Goal: Task Accomplishment & Management: Use online tool/utility

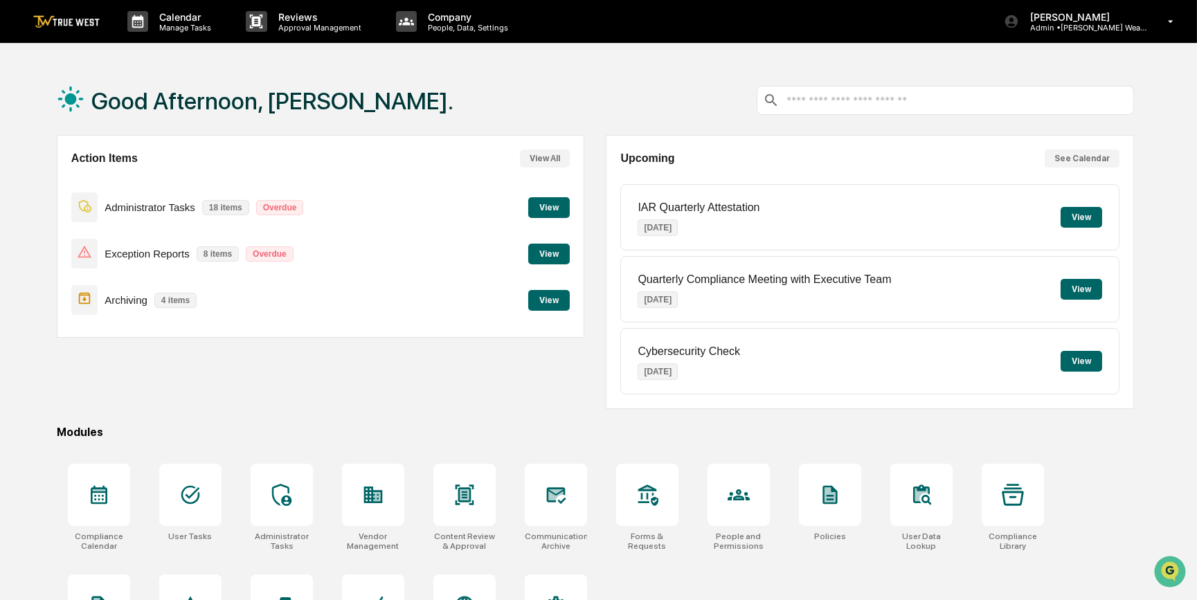
click at [549, 251] on button "View" at bounding box center [549, 254] width 42 height 21
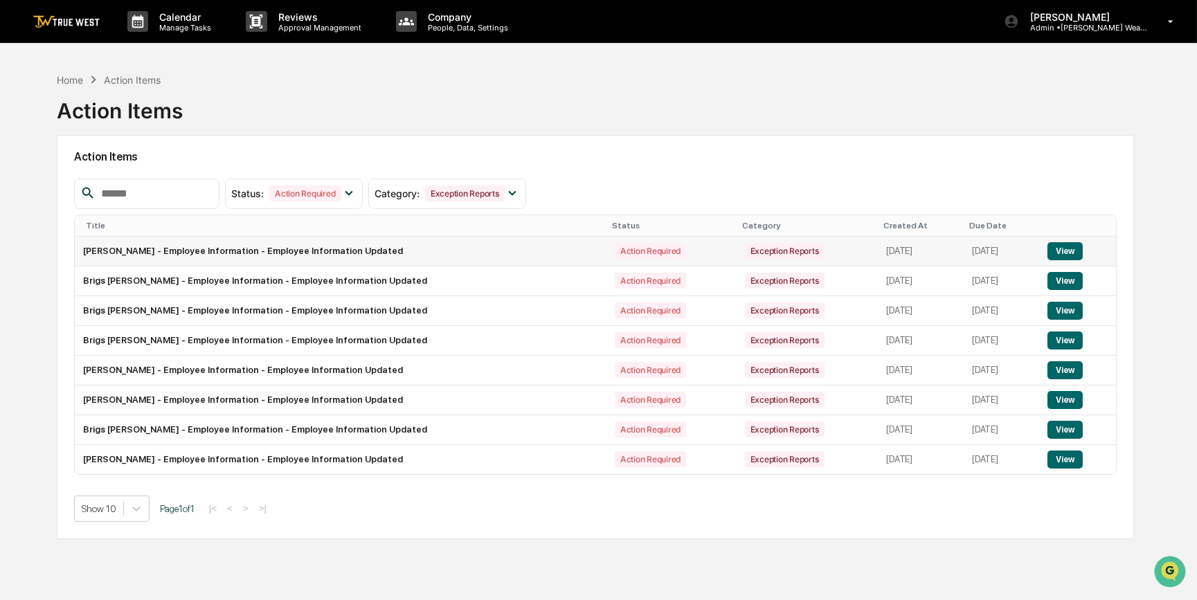
click at [1058, 250] on button "View" at bounding box center [1064, 251] width 35 height 18
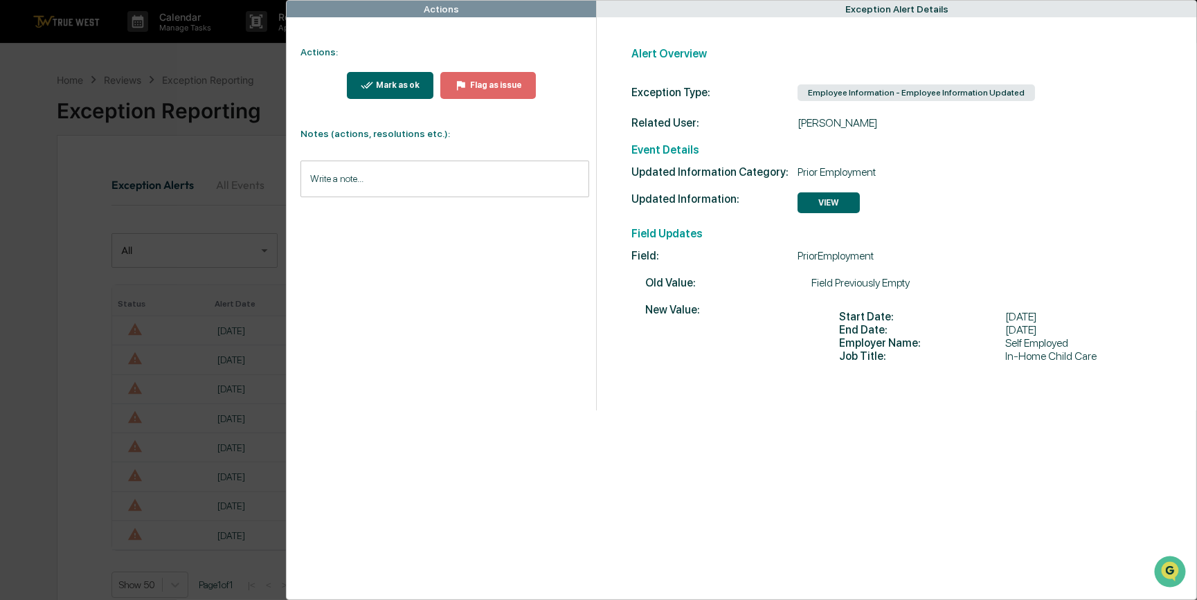
click at [361, 81] on button "Mark as ok" at bounding box center [390, 85] width 87 height 27
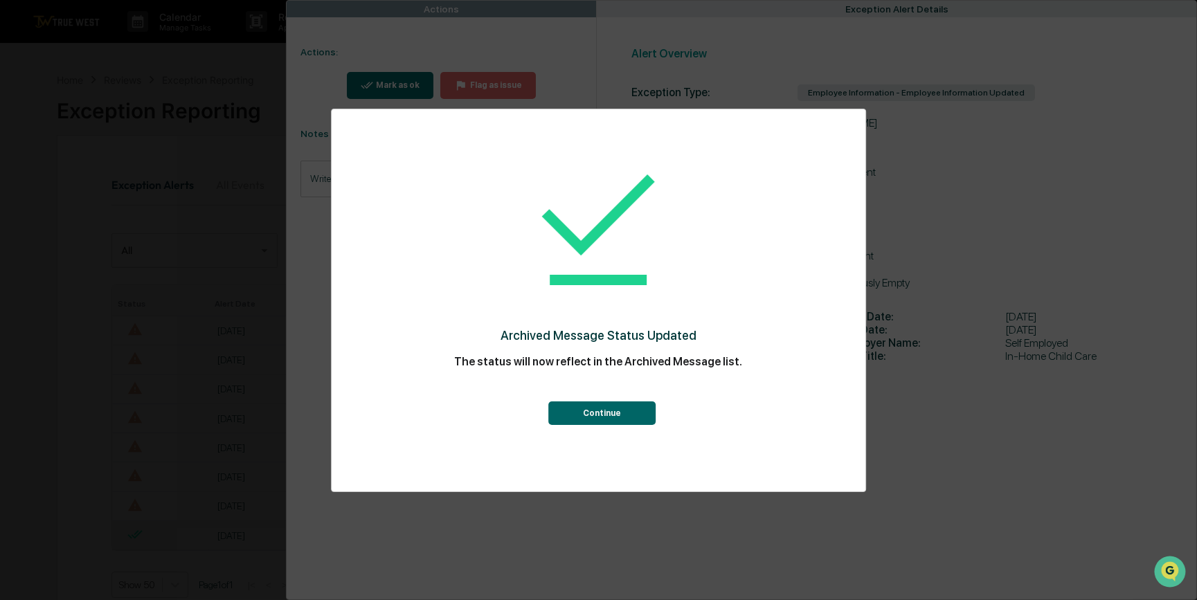
click at [604, 408] on button "Continue" at bounding box center [601, 413] width 107 height 24
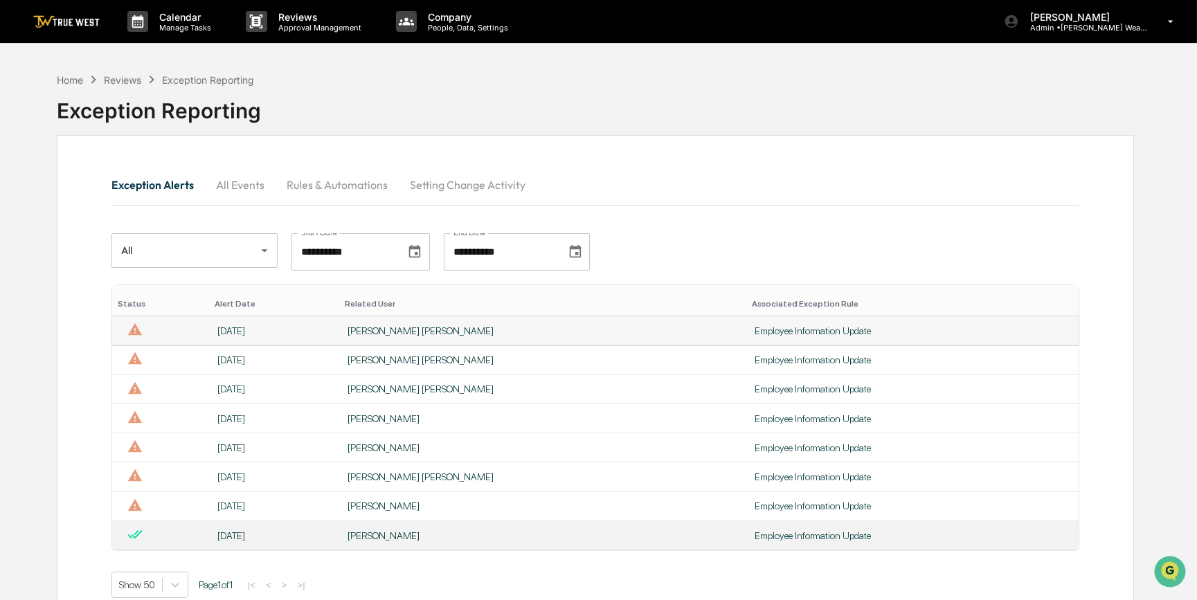
click at [480, 330] on div "[PERSON_NAME] [PERSON_NAME]" at bounding box center [542, 330] width 390 height 11
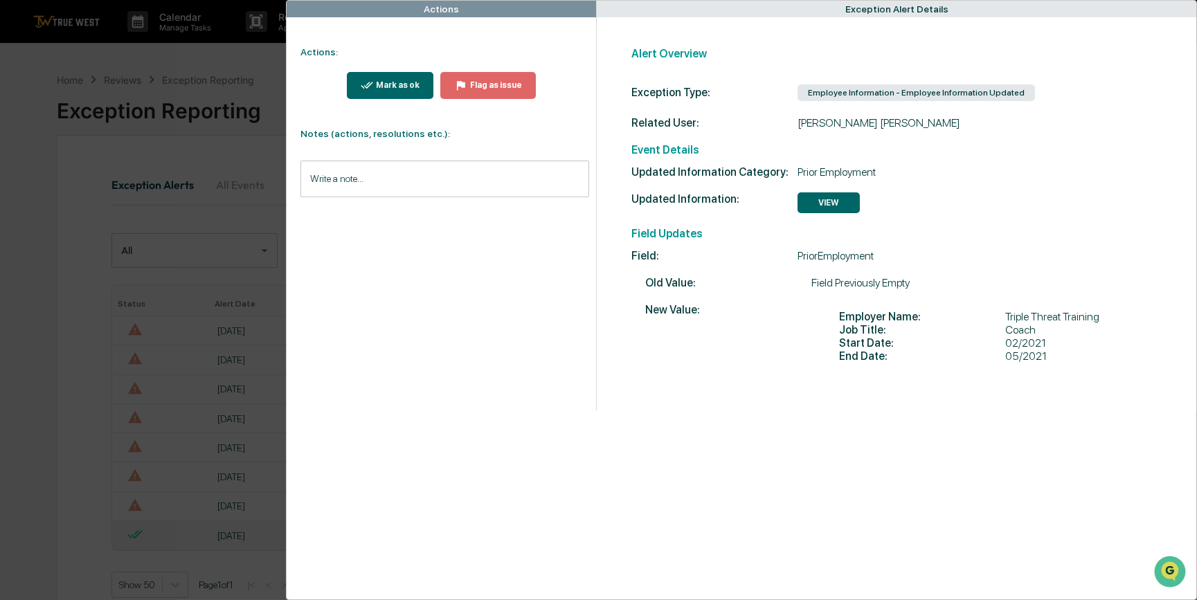
click at [401, 76] on button "Mark as ok" at bounding box center [390, 85] width 87 height 27
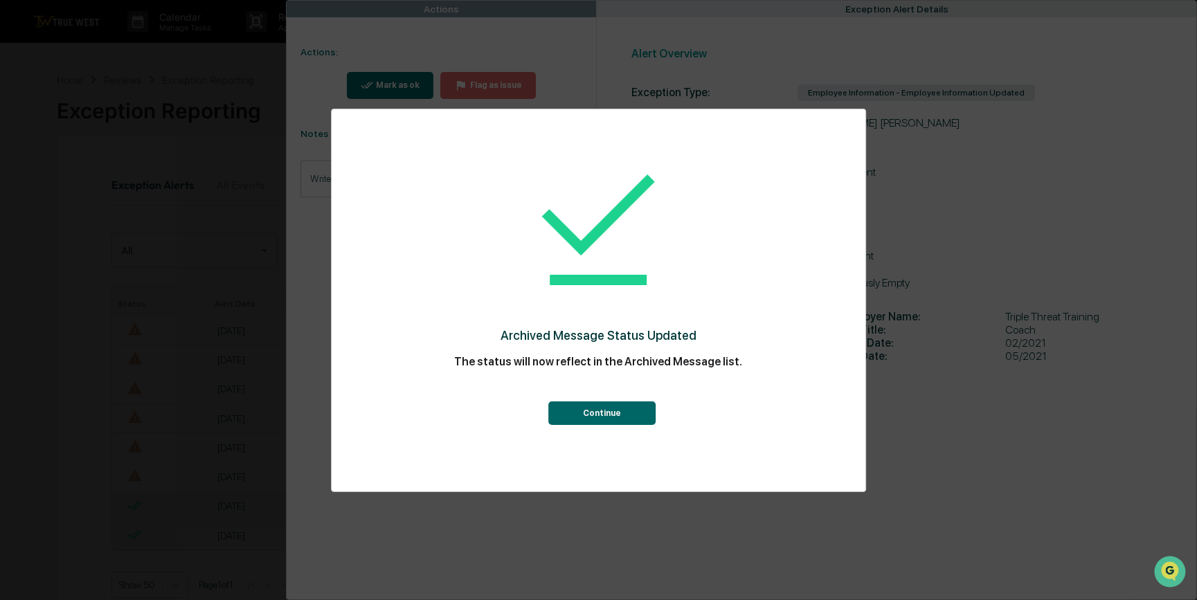
click at [581, 408] on button "Continue" at bounding box center [601, 413] width 107 height 24
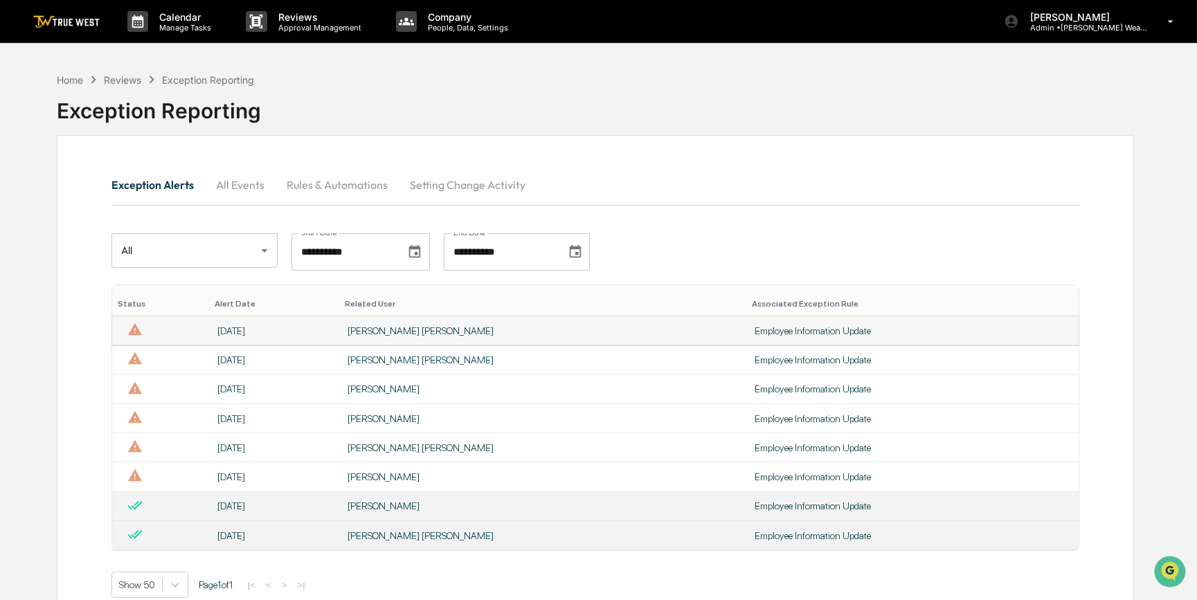
click at [465, 328] on div "[PERSON_NAME] [PERSON_NAME]" at bounding box center [542, 330] width 390 height 11
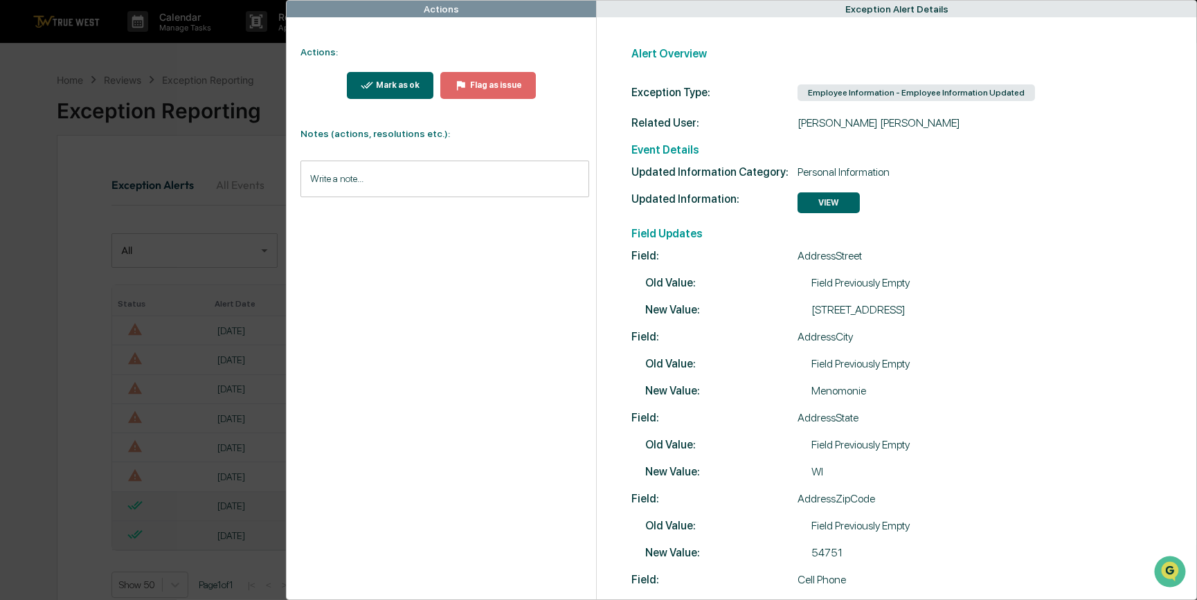
click at [379, 82] on div "Mark as ok" at bounding box center [396, 85] width 46 height 10
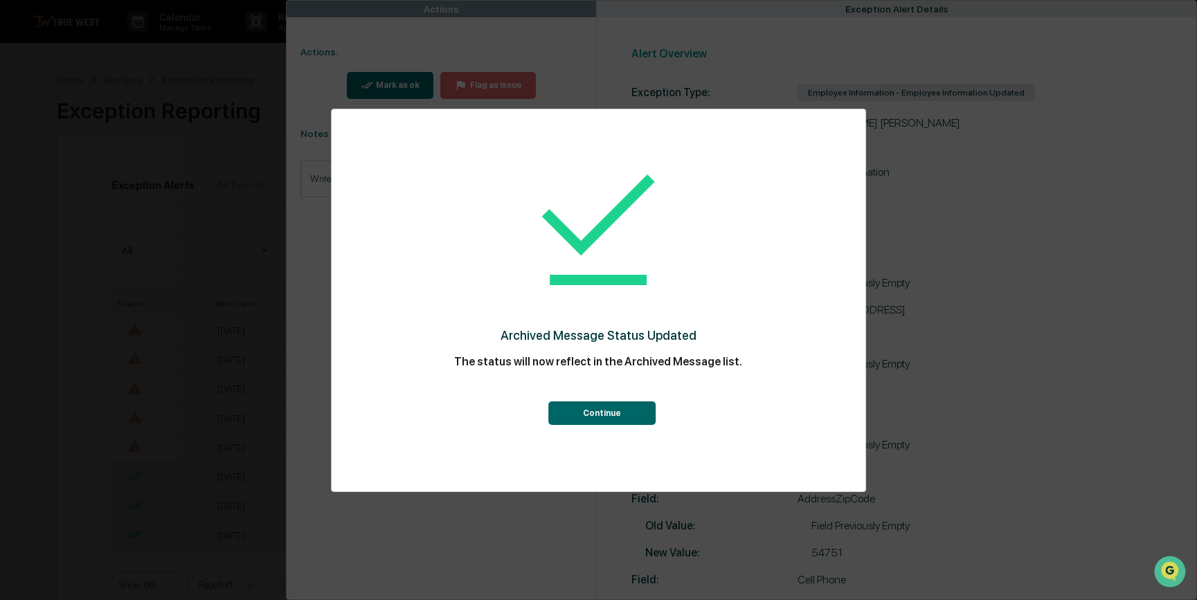
click at [581, 412] on button "Continue" at bounding box center [601, 413] width 107 height 24
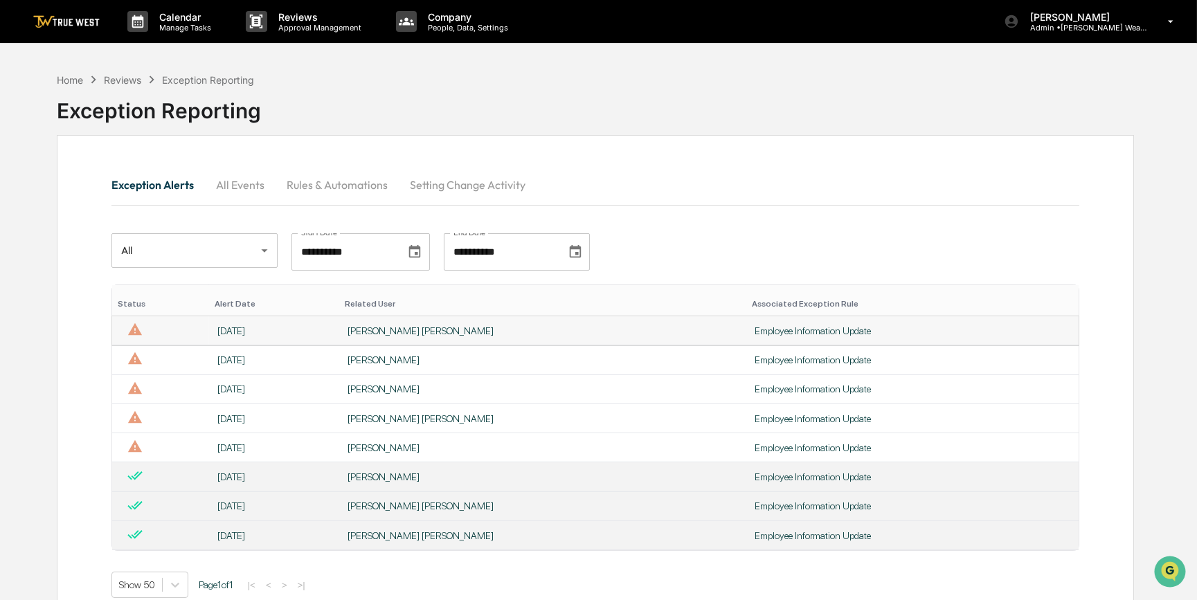
click at [453, 335] on div "[PERSON_NAME] [PERSON_NAME]" at bounding box center [542, 330] width 390 height 11
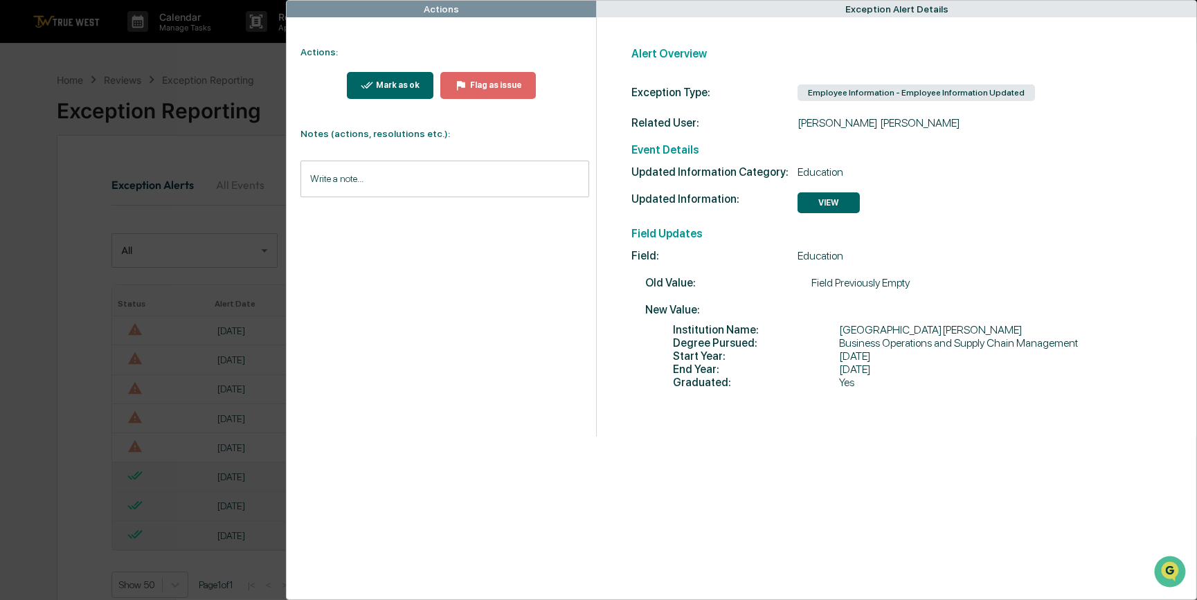
click at [376, 88] on div "Mark as ok" at bounding box center [396, 85] width 46 height 10
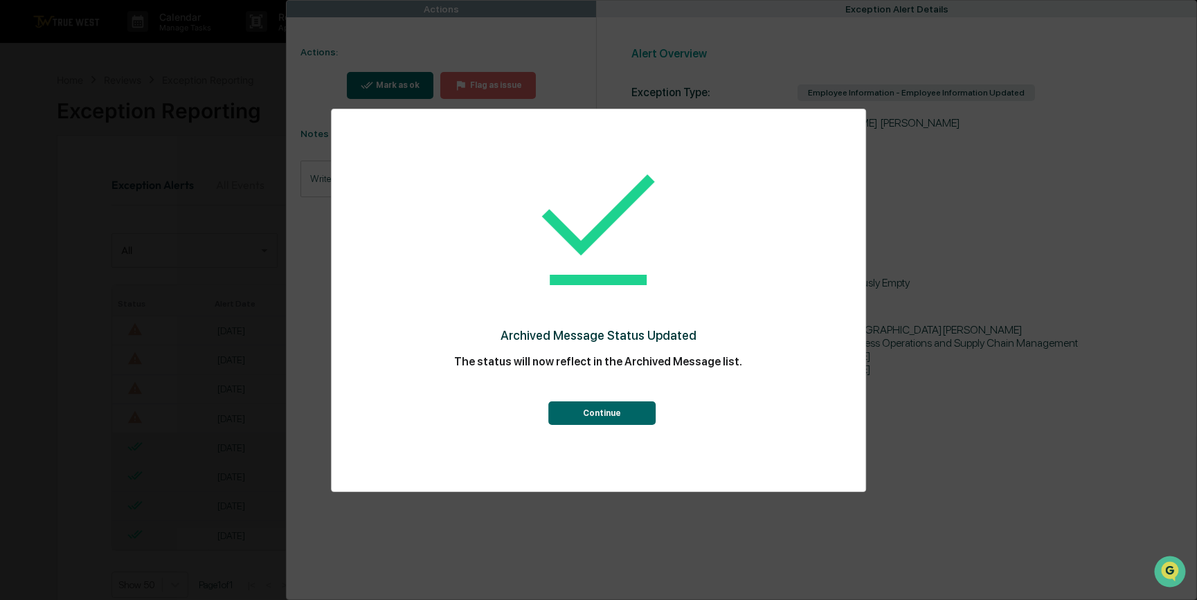
click at [599, 424] on button "Continue" at bounding box center [601, 413] width 107 height 24
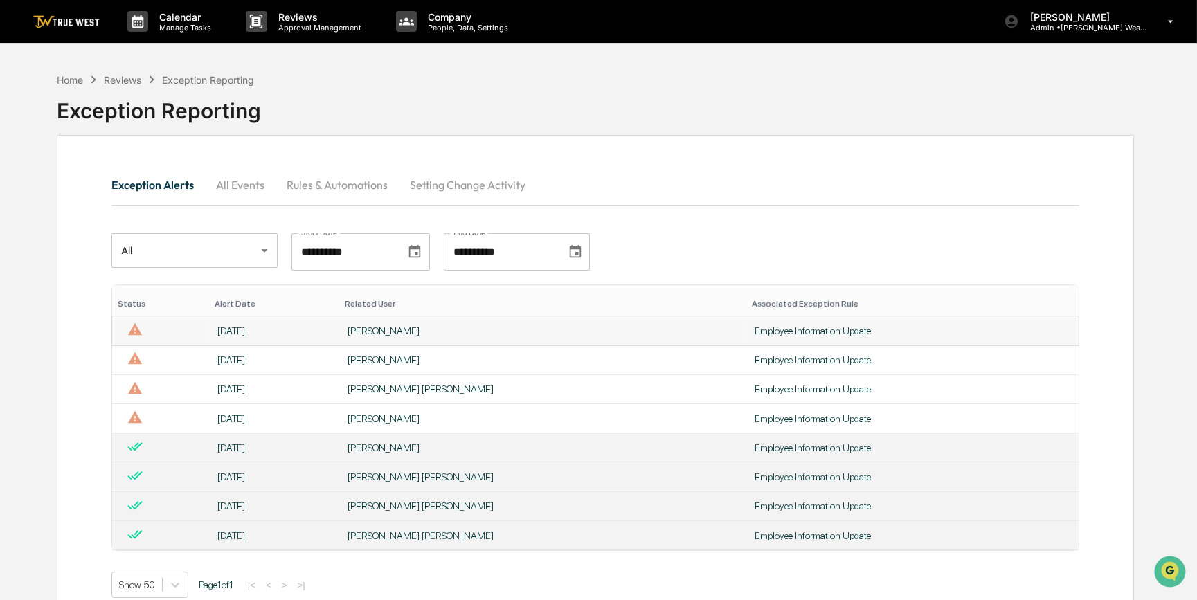
click at [489, 325] on div "[PERSON_NAME]" at bounding box center [542, 330] width 390 height 11
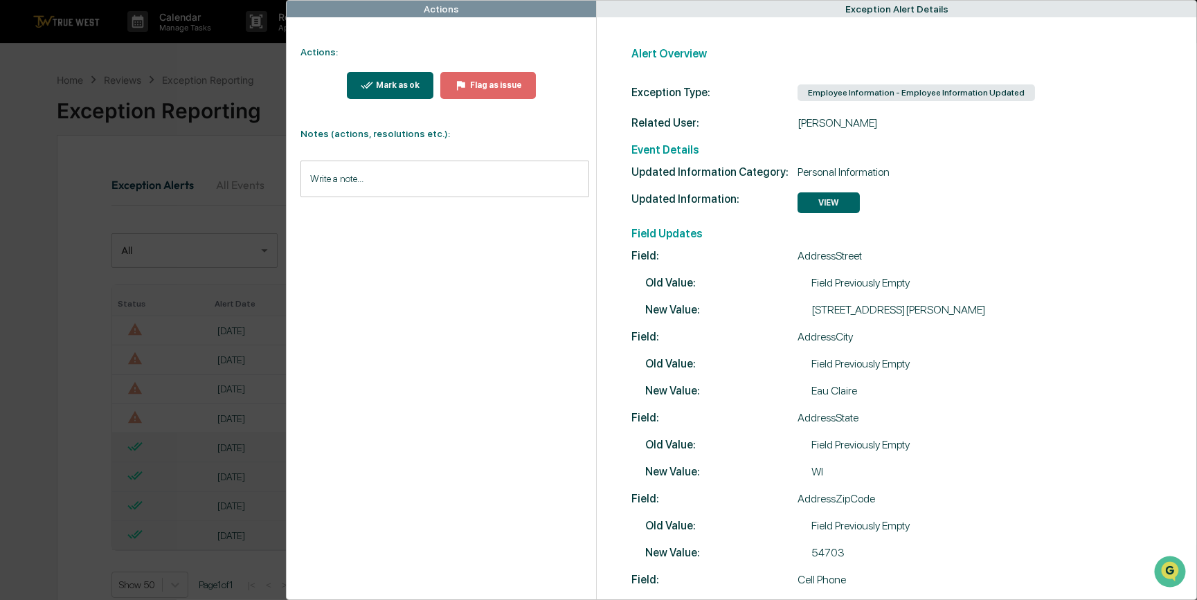
click at [365, 84] on icon "modal" at bounding box center [367, 85] width 13 height 13
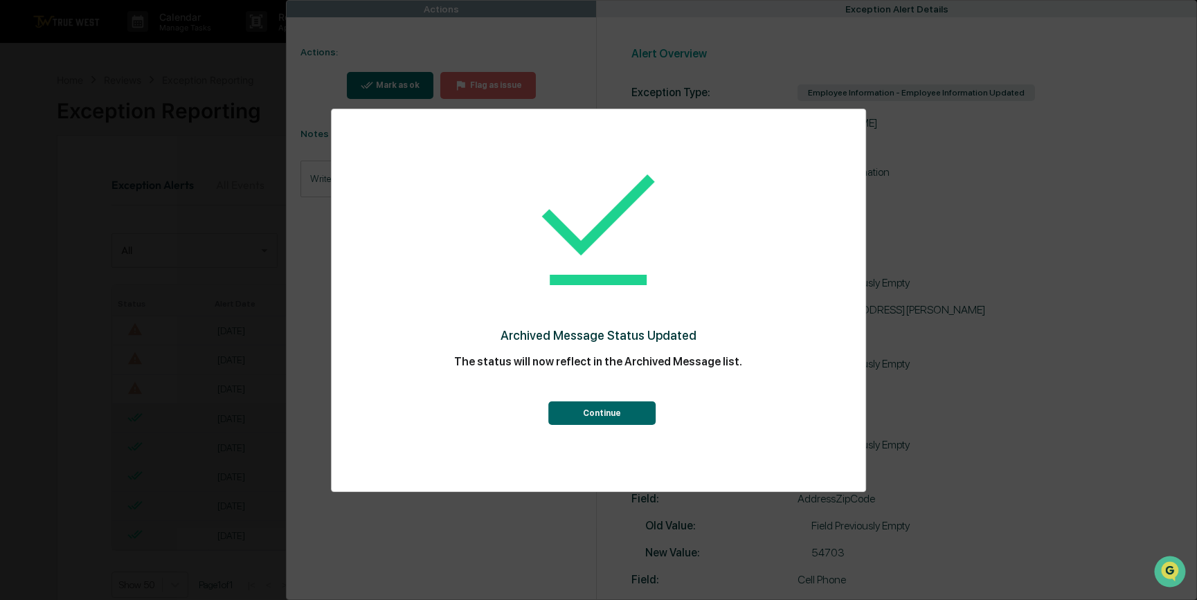
click at [594, 415] on button "Continue" at bounding box center [601, 413] width 107 height 24
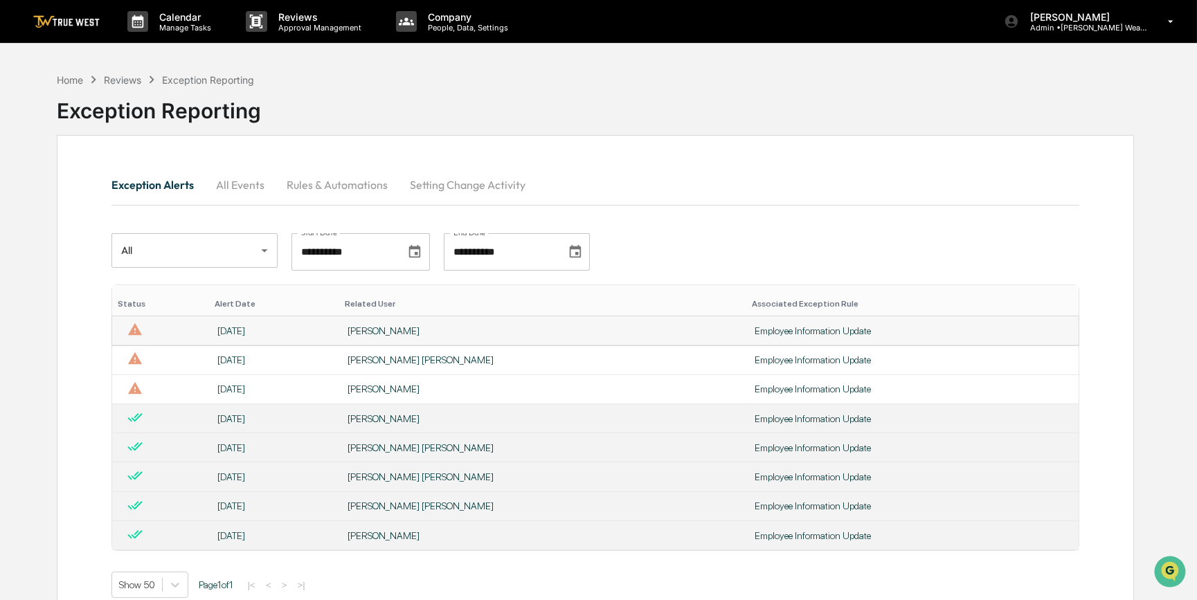
click at [475, 328] on div "[PERSON_NAME]" at bounding box center [542, 330] width 390 height 11
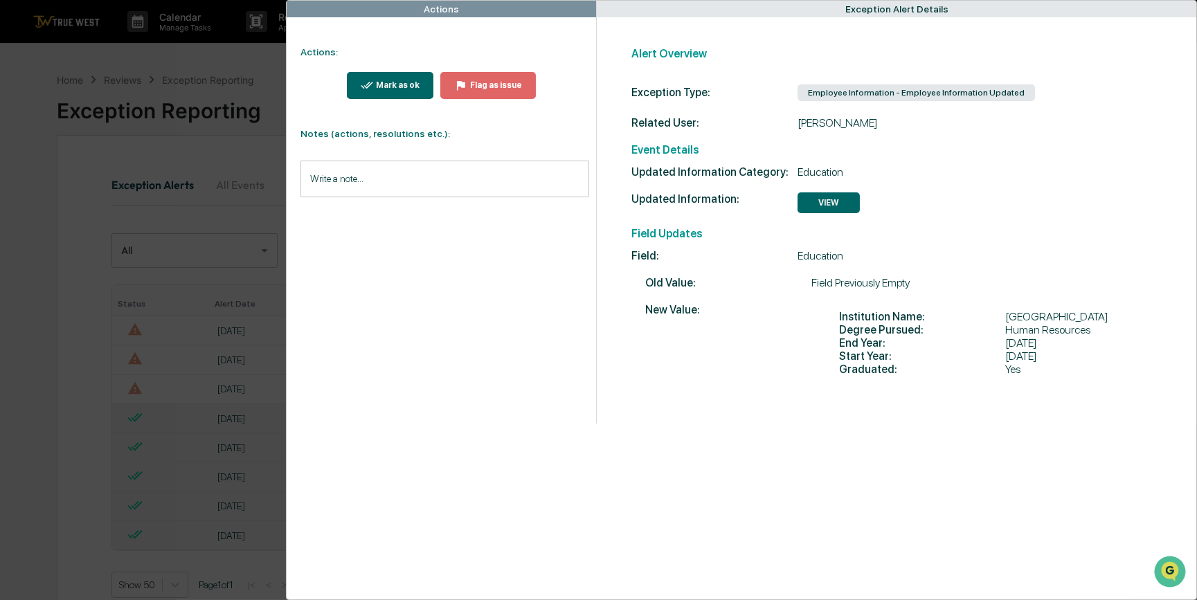
click at [409, 91] on div "Mark as ok" at bounding box center [391, 85] width 60 height 13
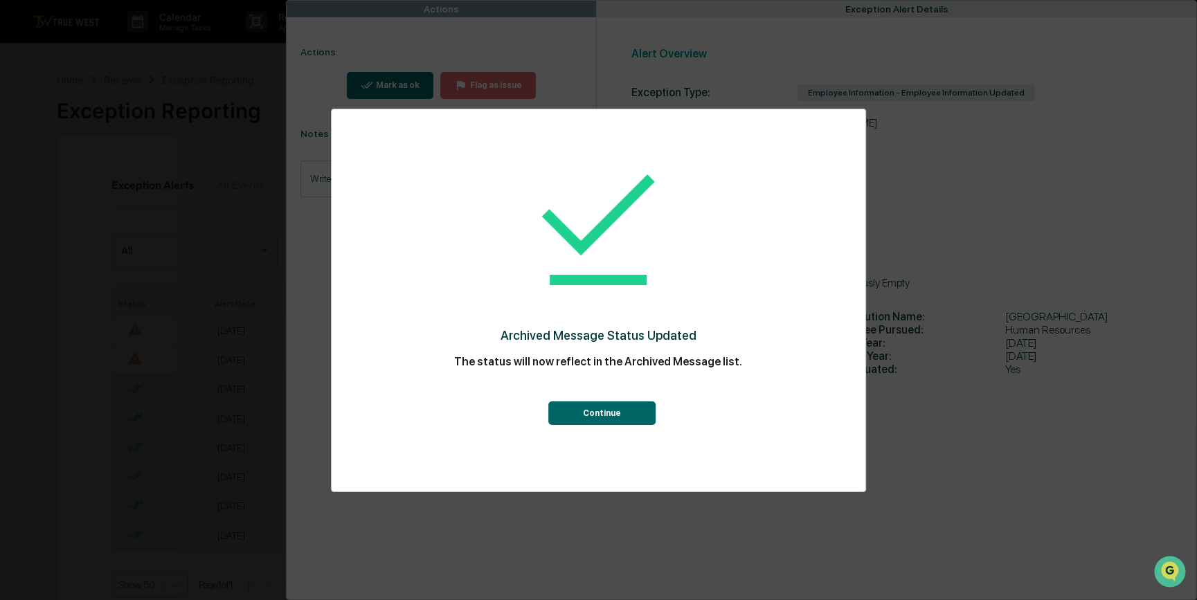
click at [635, 418] on button "Continue" at bounding box center [601, 413] width 107 height 24
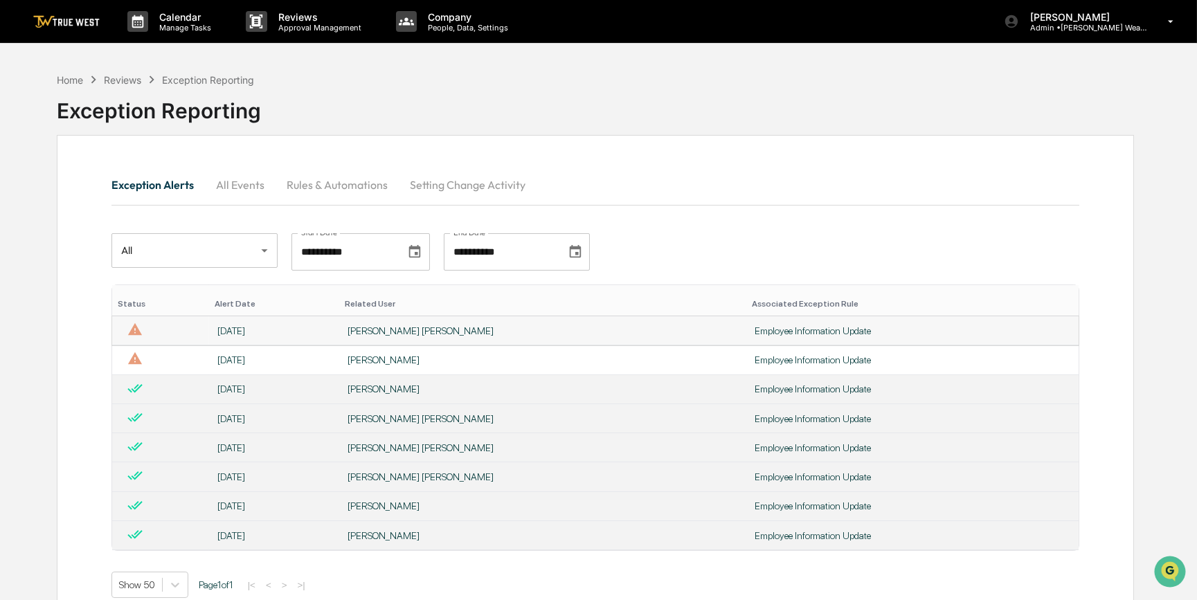
click at [447, 331] on div "[PERSON_NAME] [PERSON_NAME]" at bounding box center [542, 330] width 390 height 11
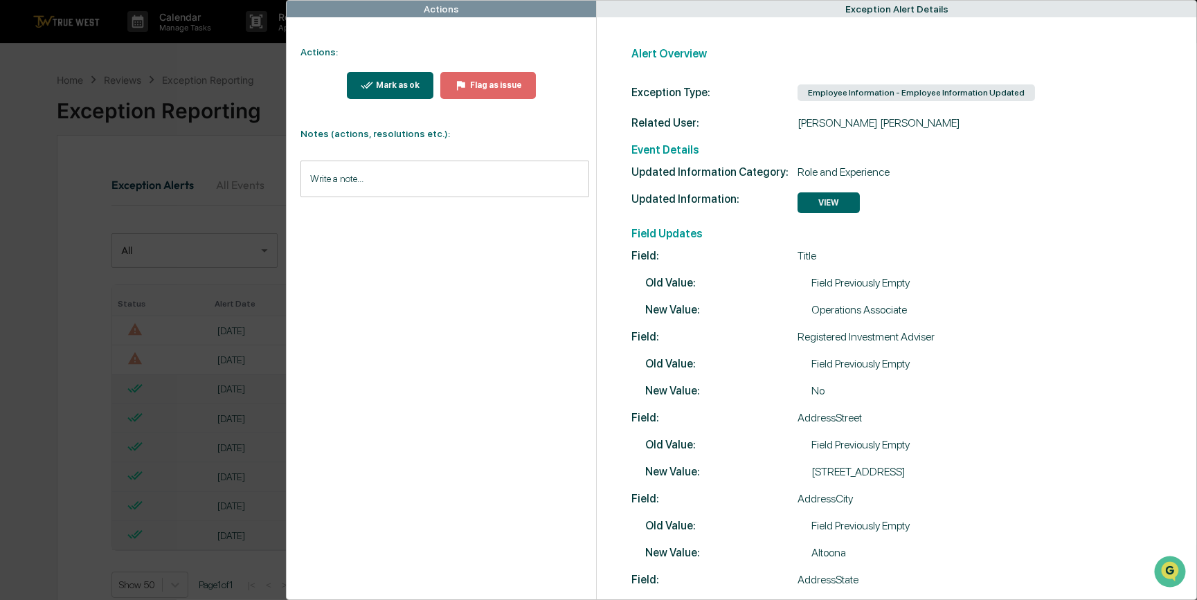
click at [395, 85] on div "Mark as ok" at bounding box center [396, 85] width 46 height 10
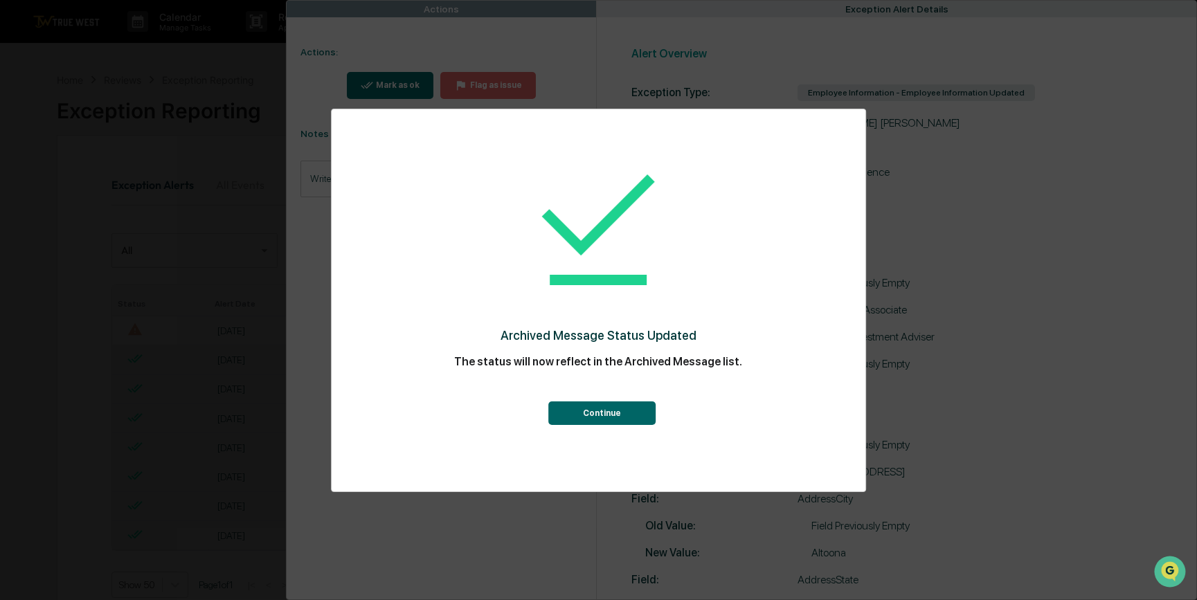
click at [606, 420] on button "Continue" at bounding box center [601, 413] width 107 height 24
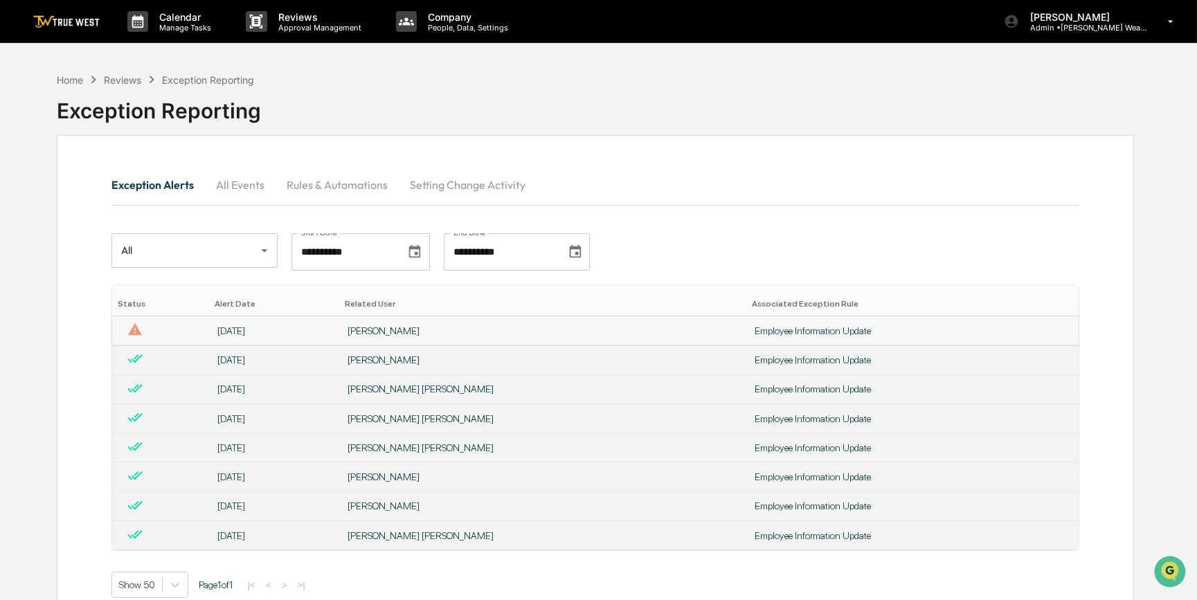
click at [455, 323] on td "[PERSON_NAME]" at bounding box center [542, 330] width 407 height 29
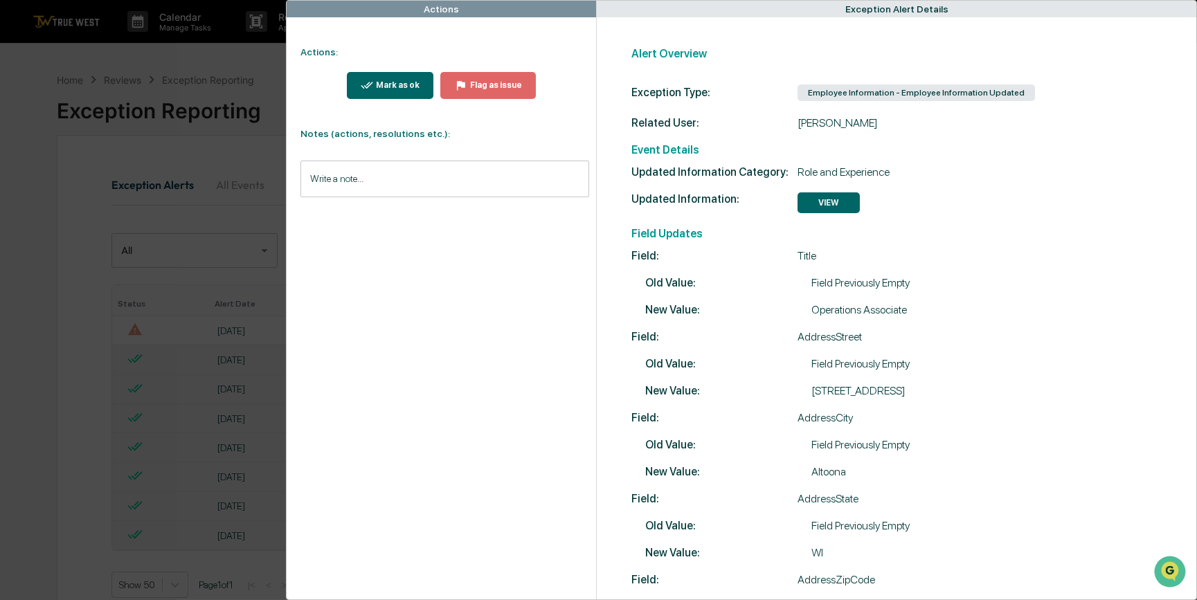
click at [401, 80] on div "Mark as ok" at bounding box center [396, 85] width 46 height 10
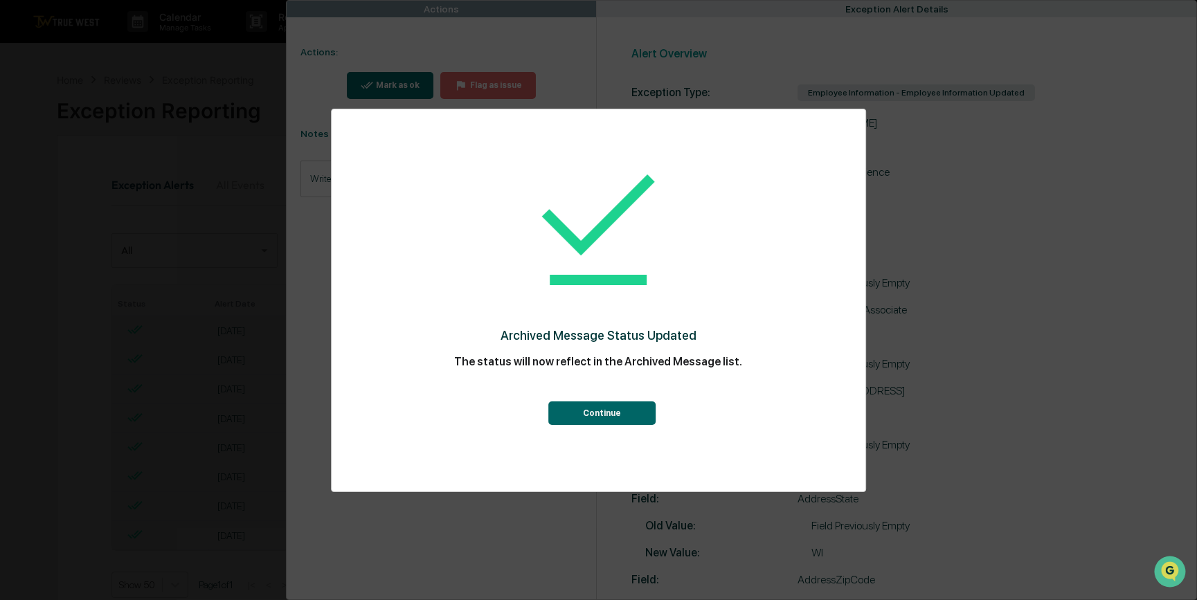
click at [606, 416] on button "Continue" at bounding box center [601, 413] width 107 height 24
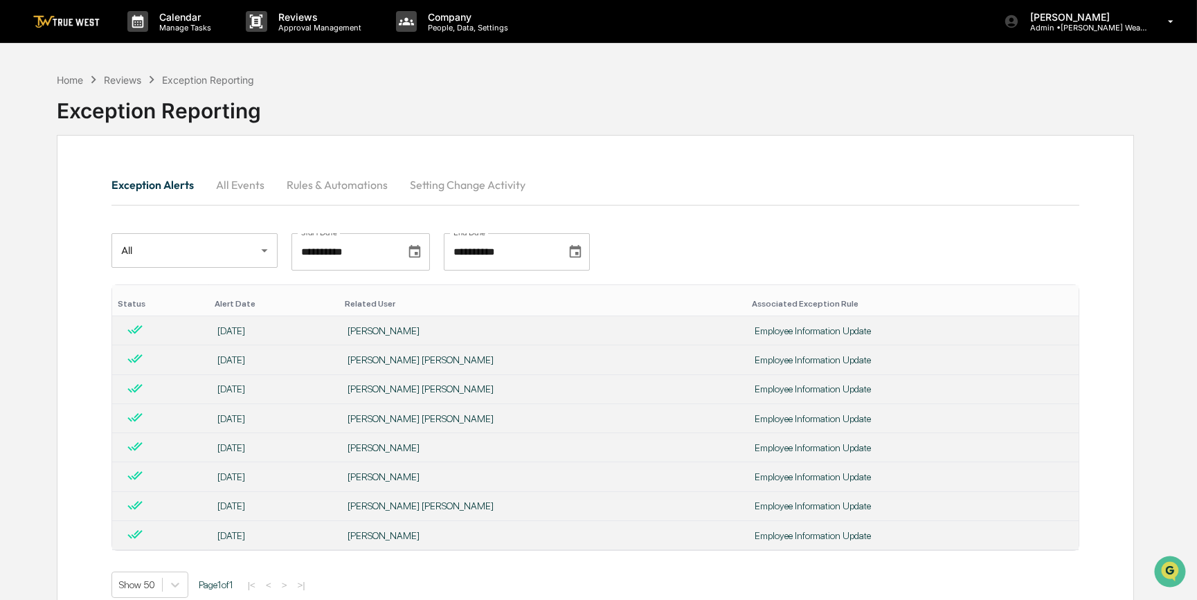
click at [778, 235] on div "**********" at bounding box center [595, 251] width 968 height 37
click at [70, 80] on div "Home" at bounding box center [70, 80] width 26 height 12
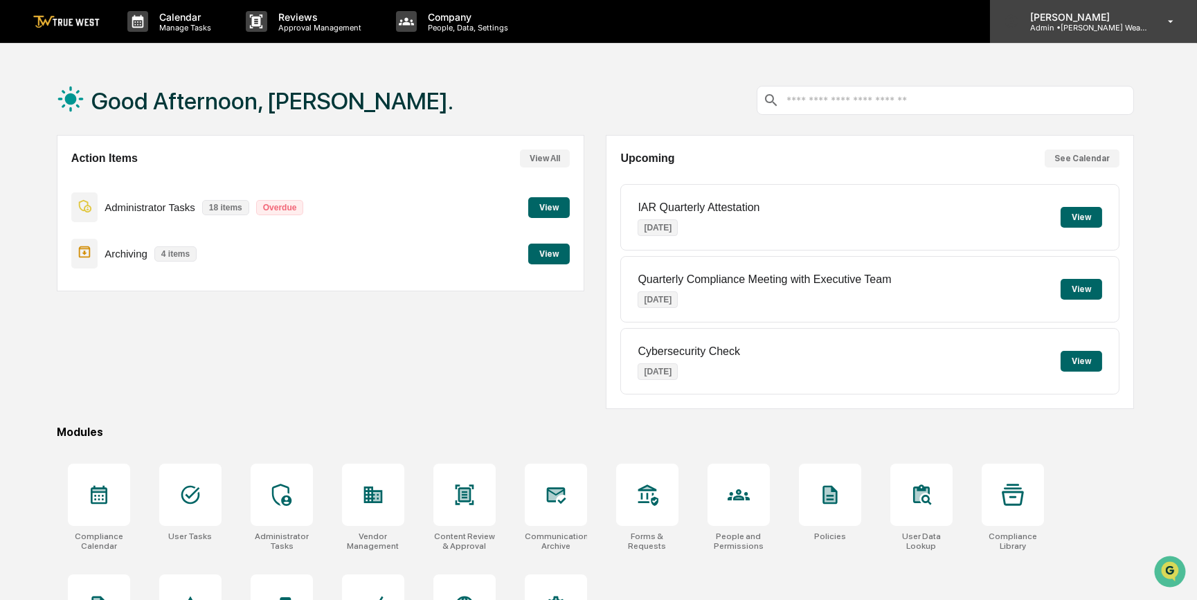
click at [1091, 28] on p "Admin • Bernicke Wealth Management" at bounding box center [1083, 28] width 129 height 10
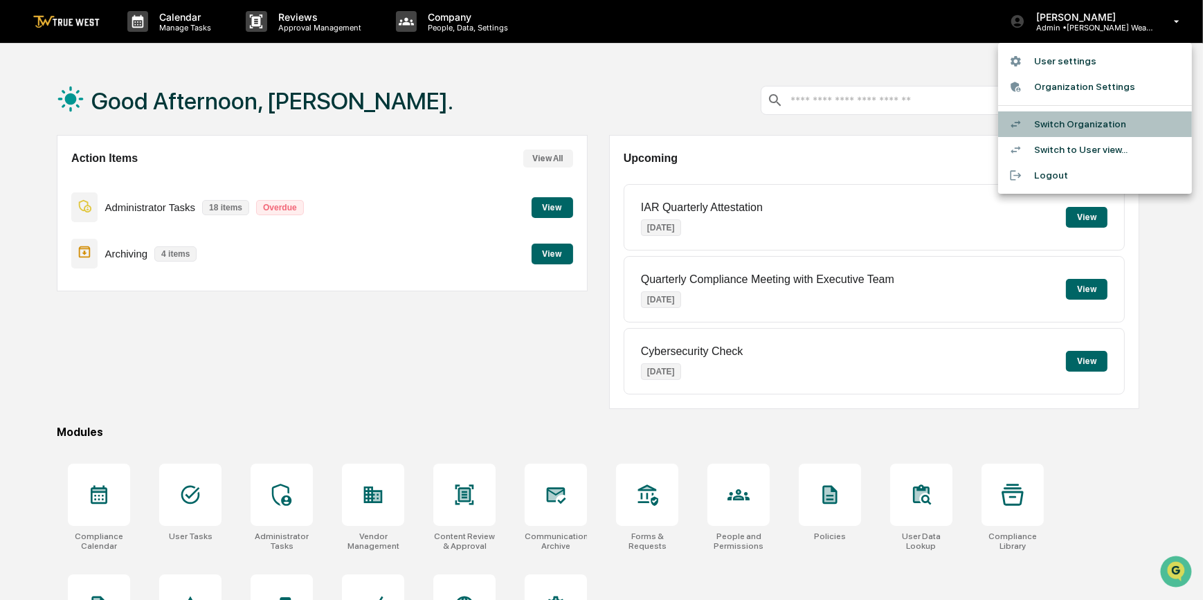
click at [1049, 123] on li "Switch Organization" at bounding box center [1095, 124] width 194 height 26
